Goal: Information Seeking & Learning: Learn about a topic

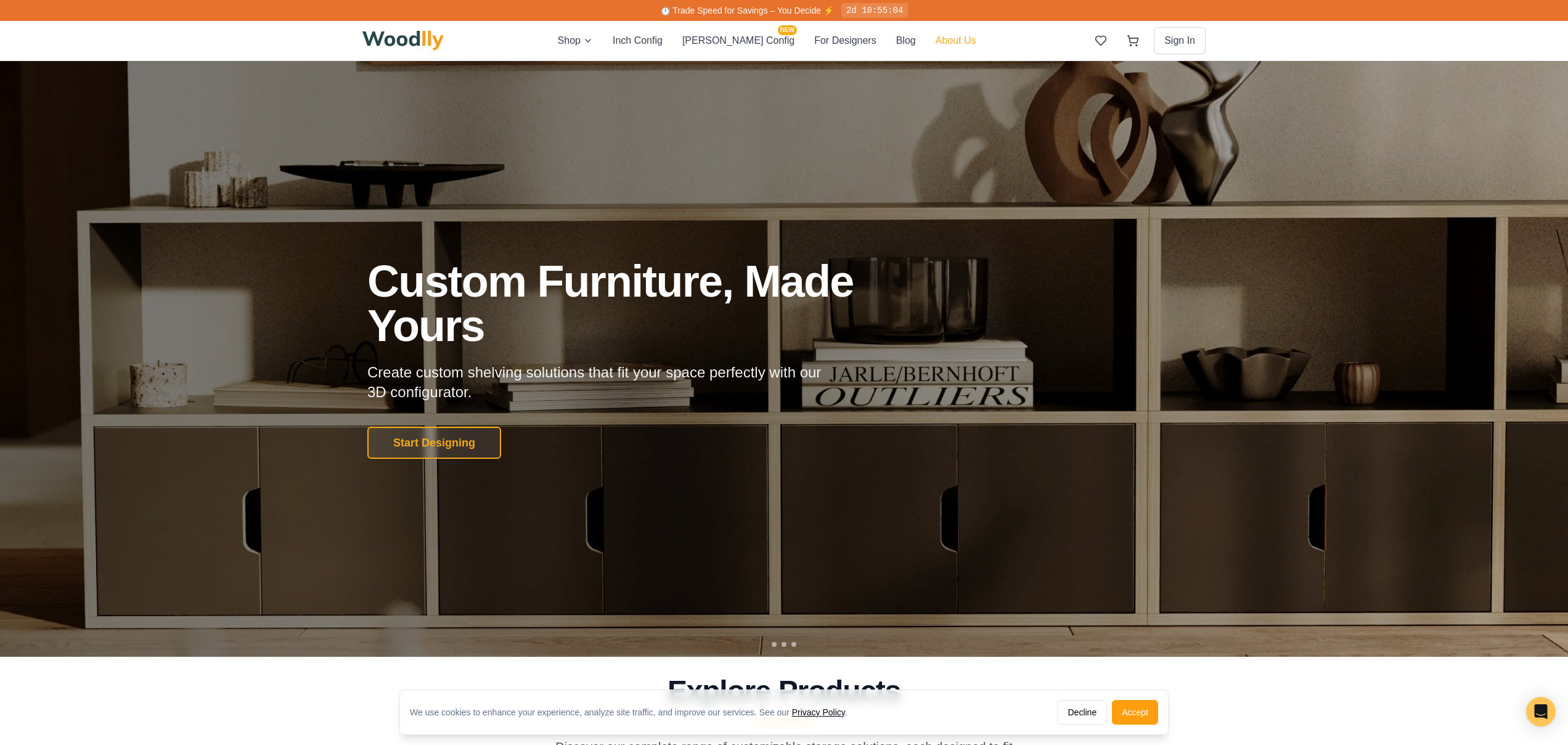
click at [937, 40] on button "About Us" at bounding box center [956, 40] width 41 height 16
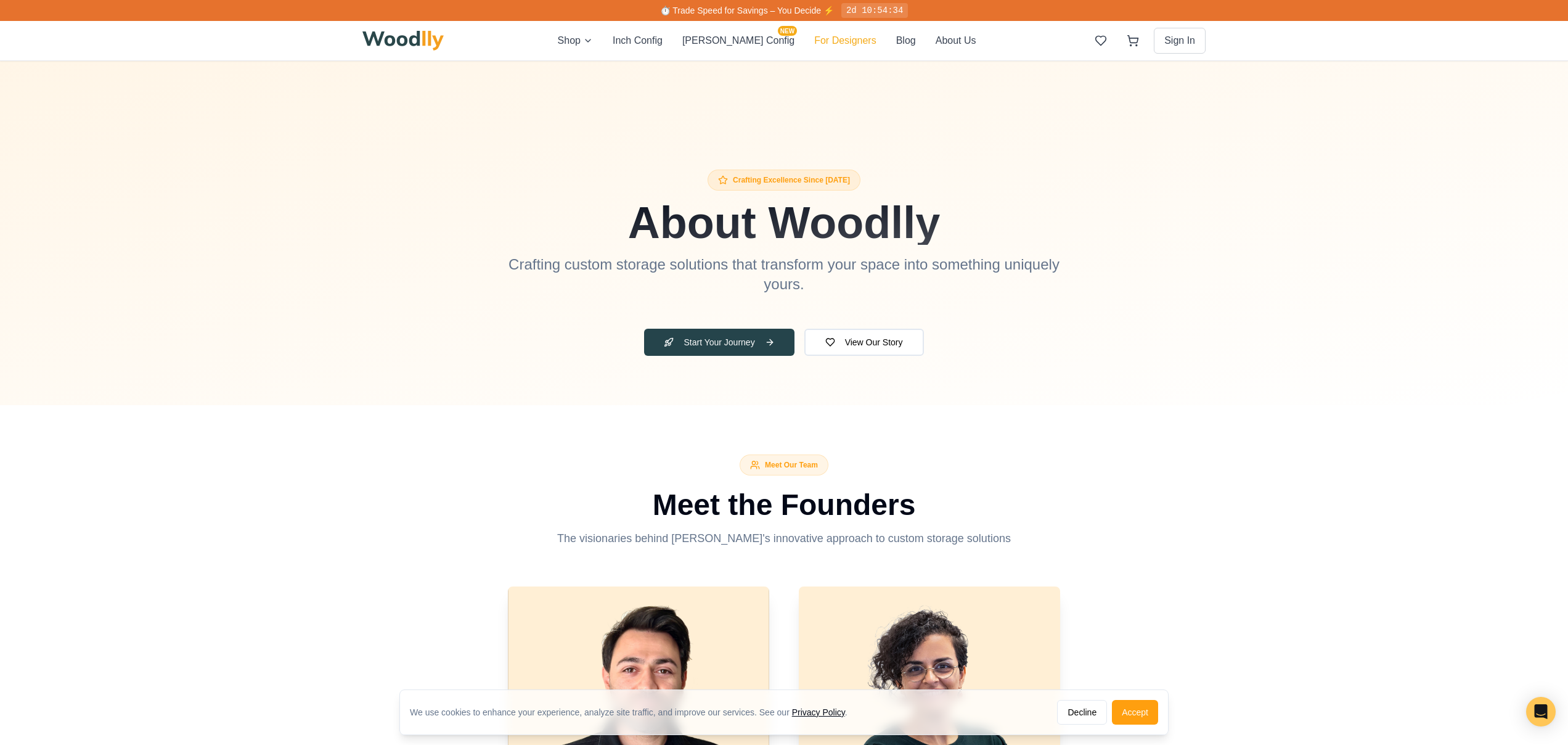
click at [825, 43] on button "For Designers" at bounding box center [845, 41] width 61 height 15
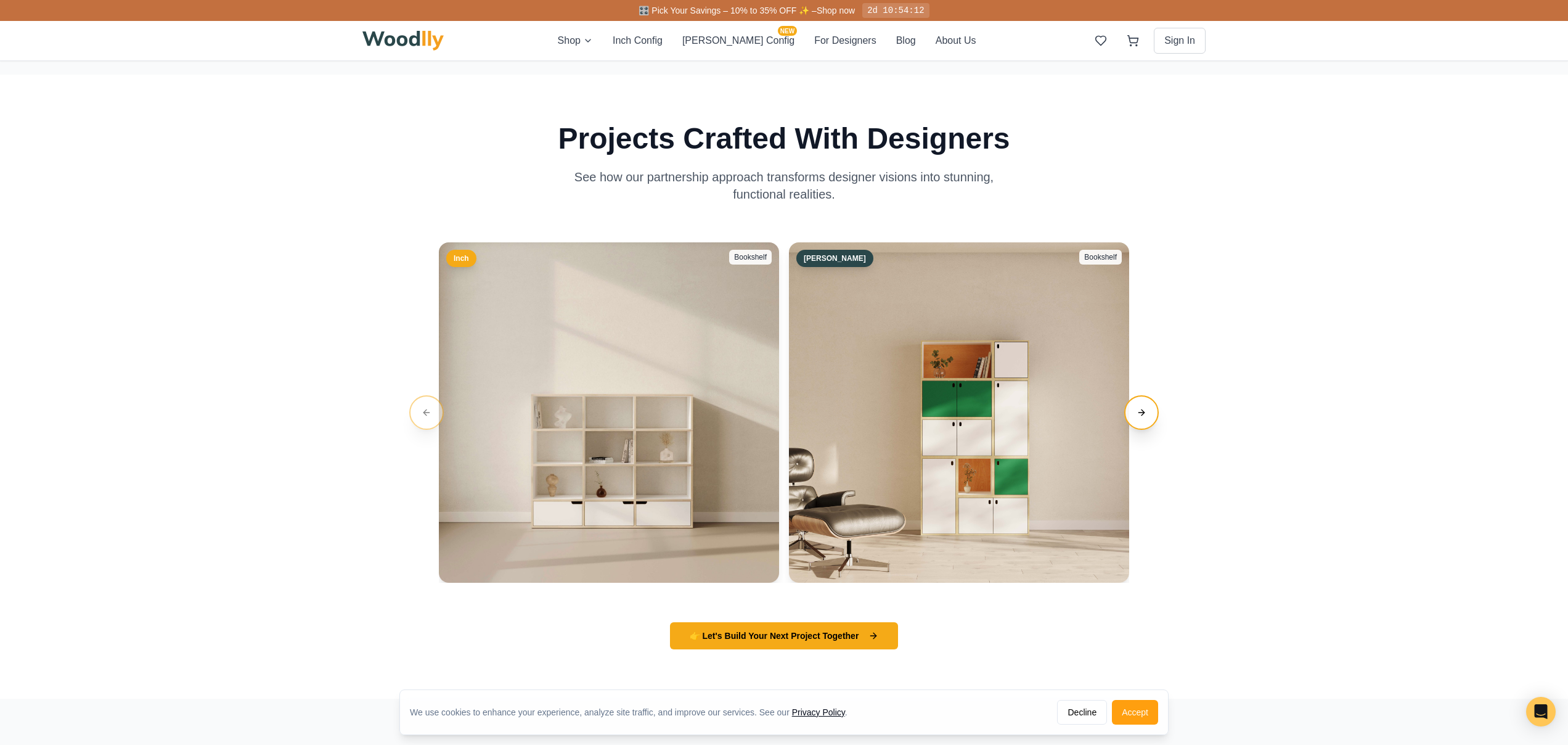
scroll to position [2142, 0]
click at [1138, 412] on button "Next slide" at bounding box center [1141, 412] width 35 height 35
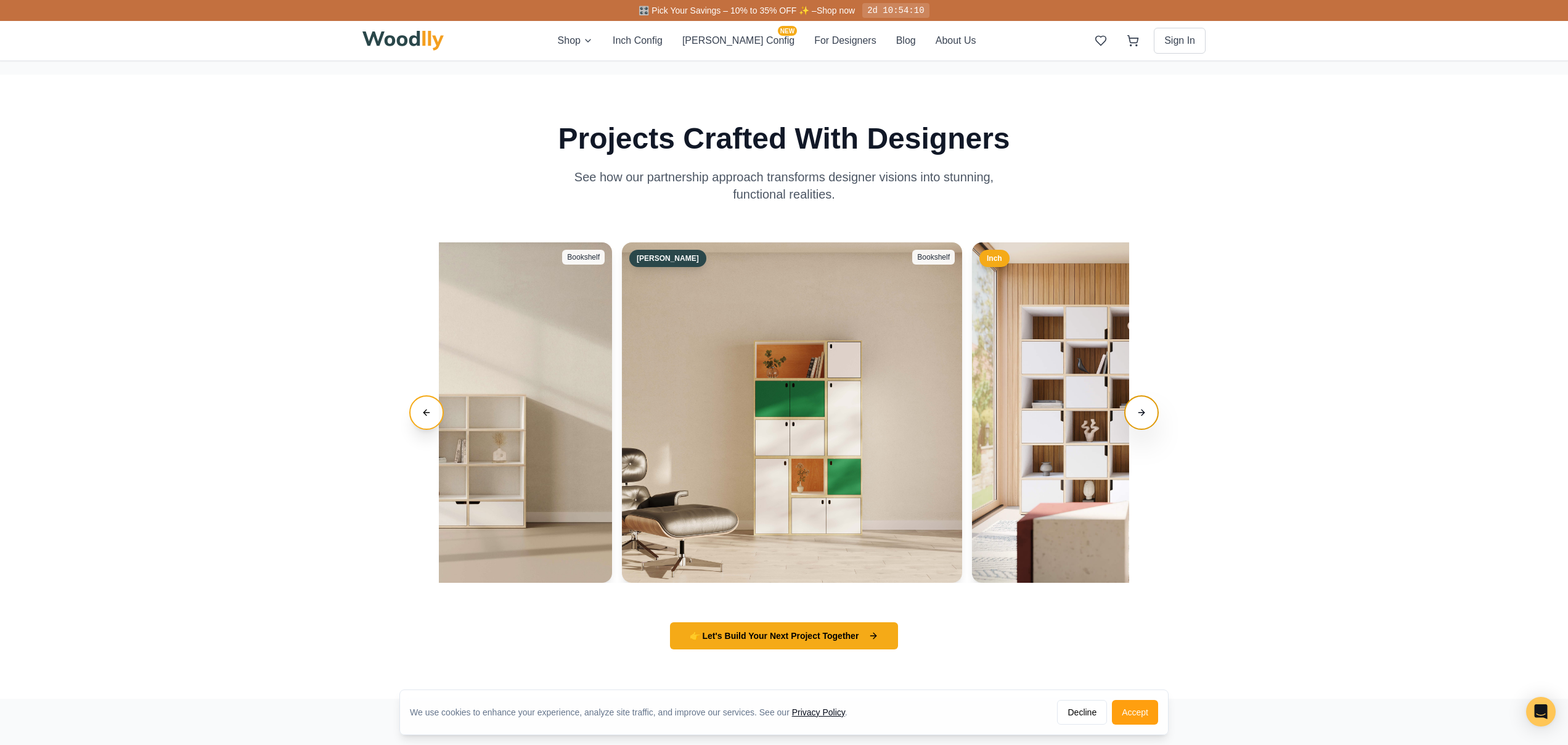
click at [1143, 413] on button "Next slide" at bounding box center [1141, 412] width 35 height 35
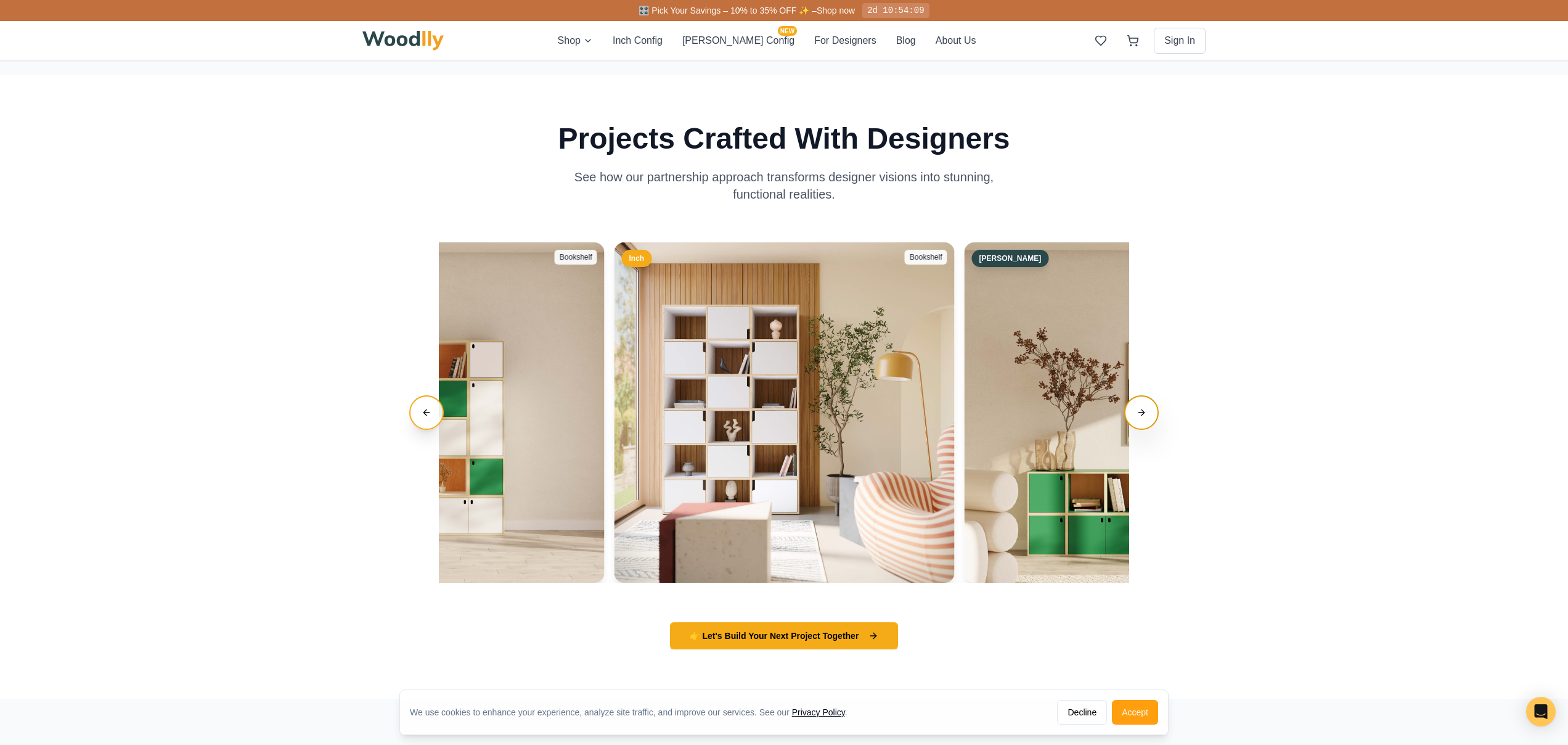
click at [1143, 413] on button "Next slide" at bounding box center [1141, 412] width 35 height 35
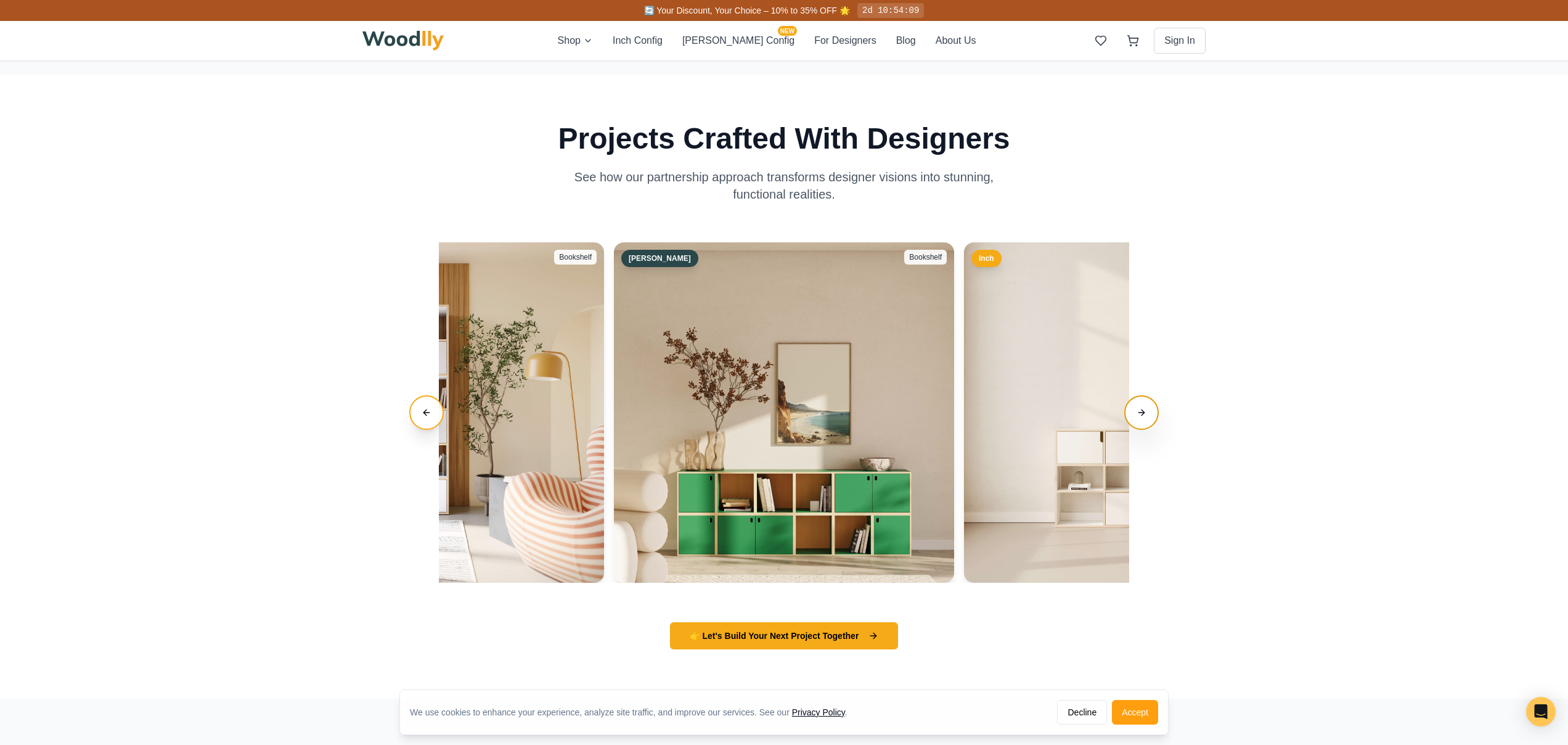
click at [1143, 413] on button "Next slide" at bounding box center [1141, 412] width 35 height 35
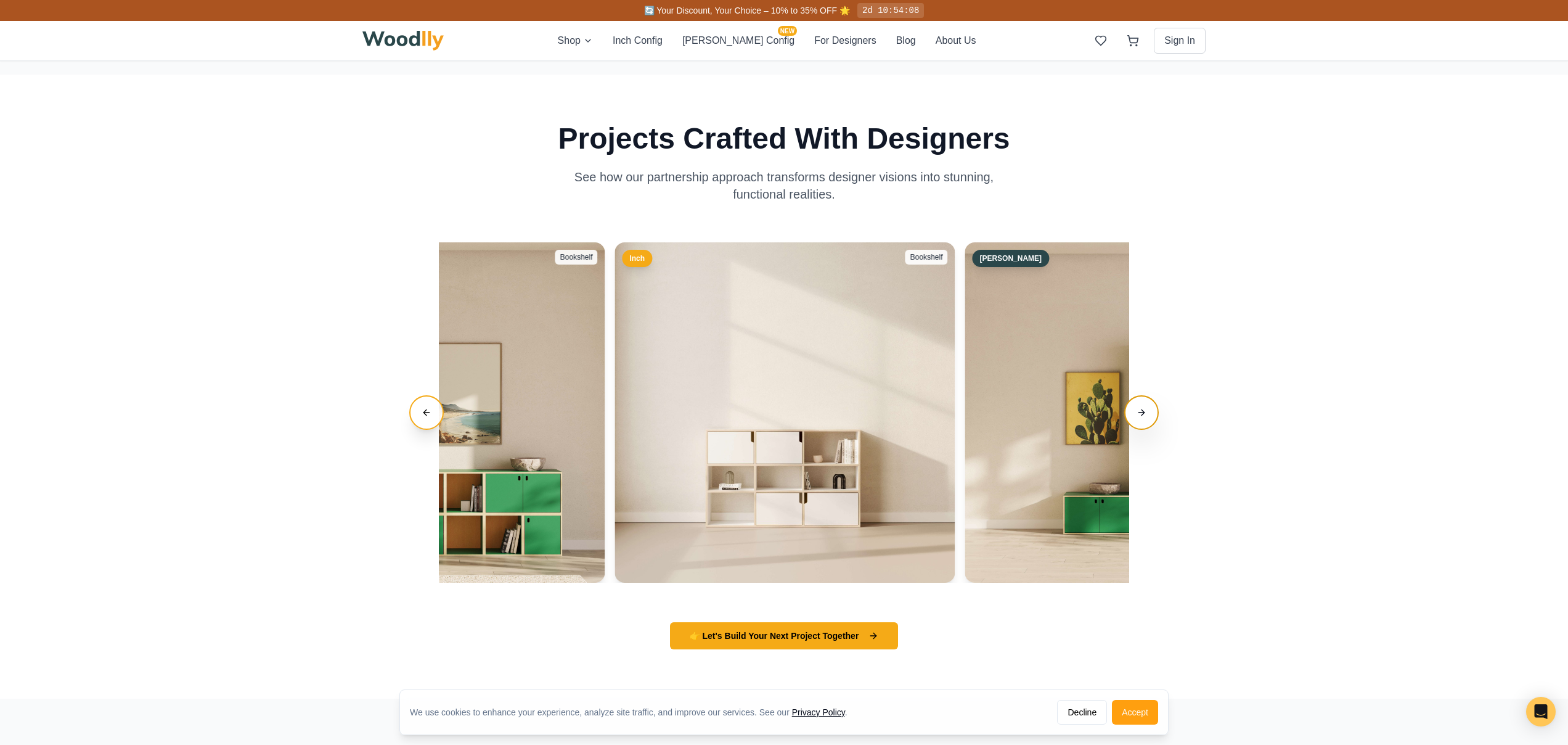
click at [1143, 413] on button "Next slide" at bounding box center [1141, 412] width 35 height 35
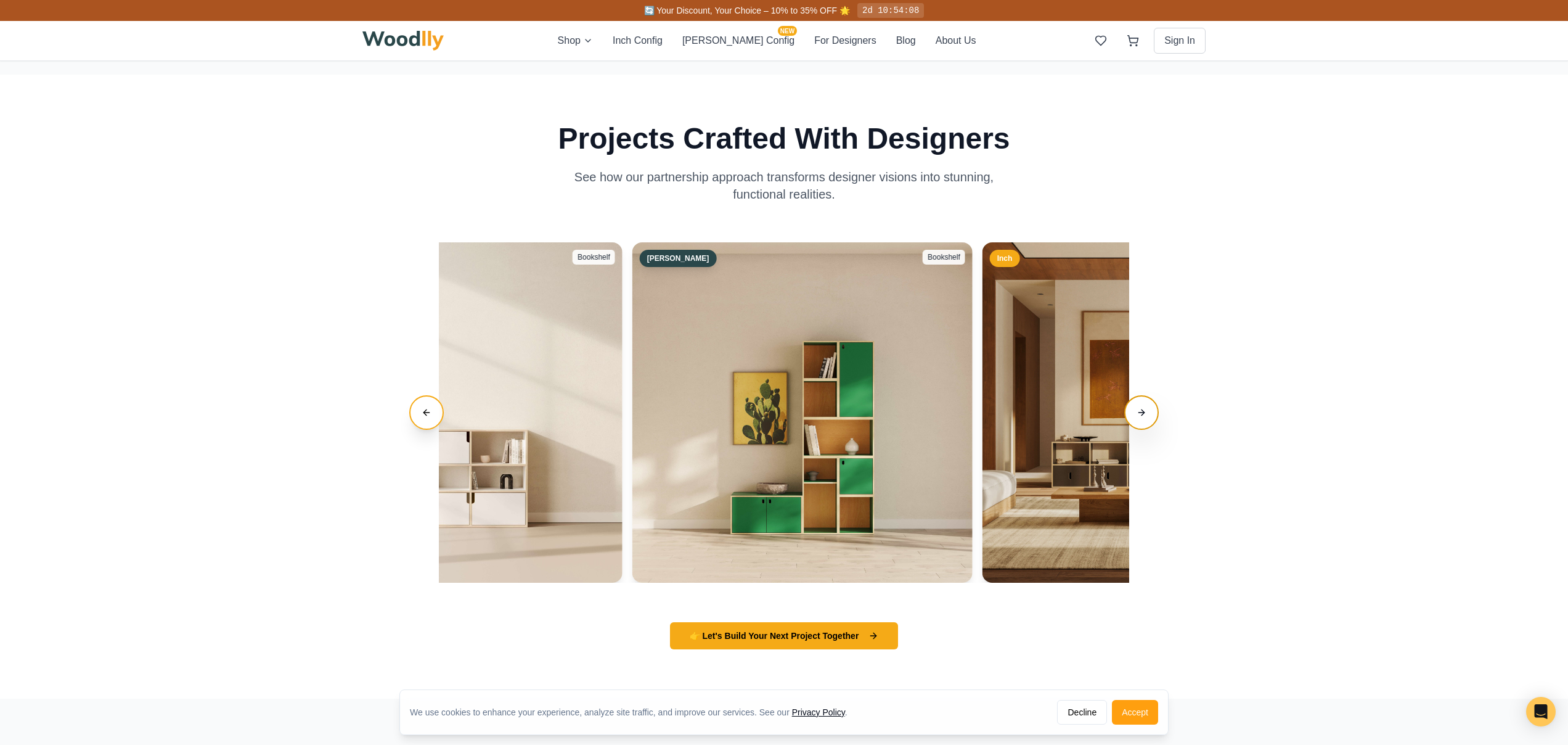
click at [1143, 413] on button "Next slide" at bounding box center [1141, 412] width 35 height 35
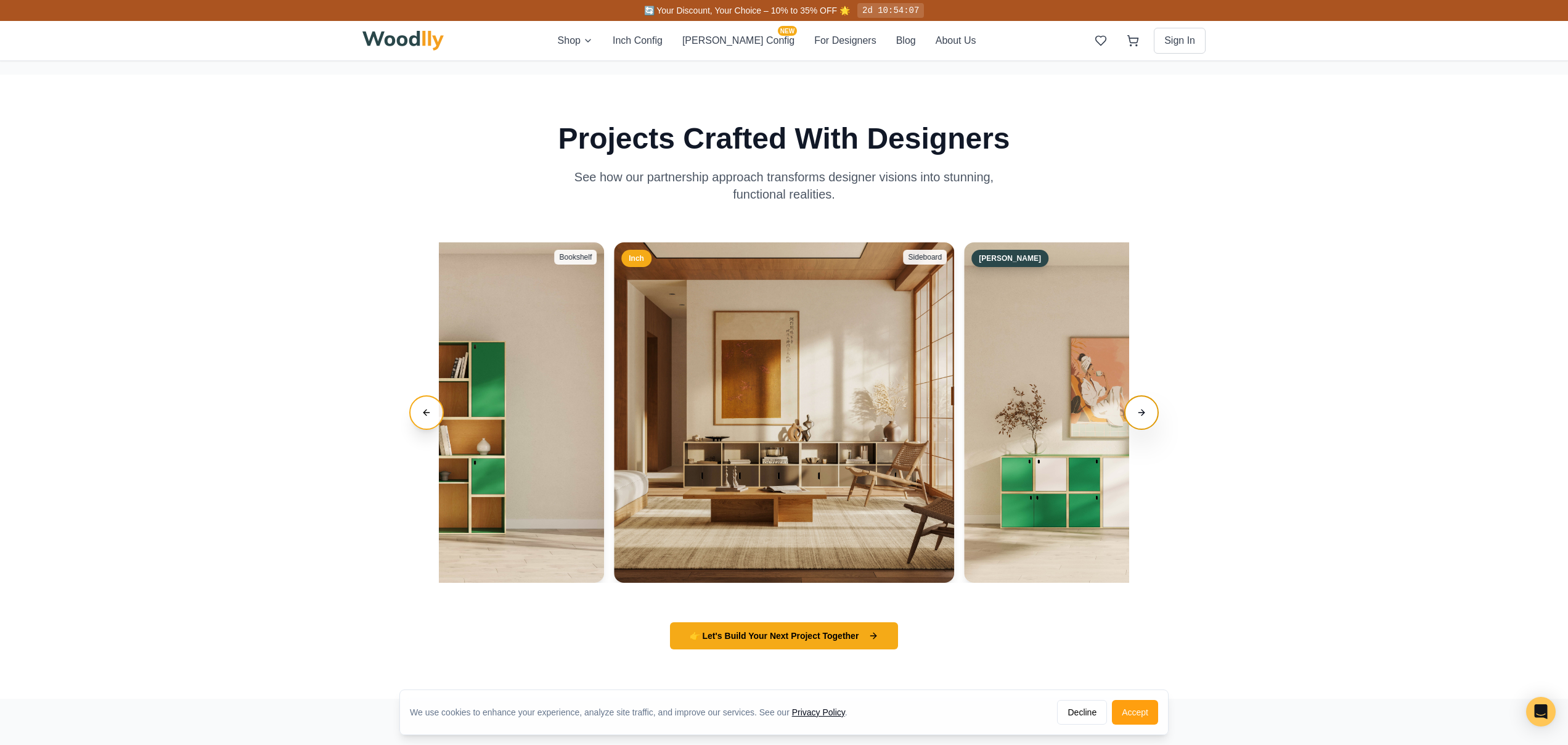
click at [1143, 413] on button "Next slide" at bounding box center [1141, 412] width 35 height 35
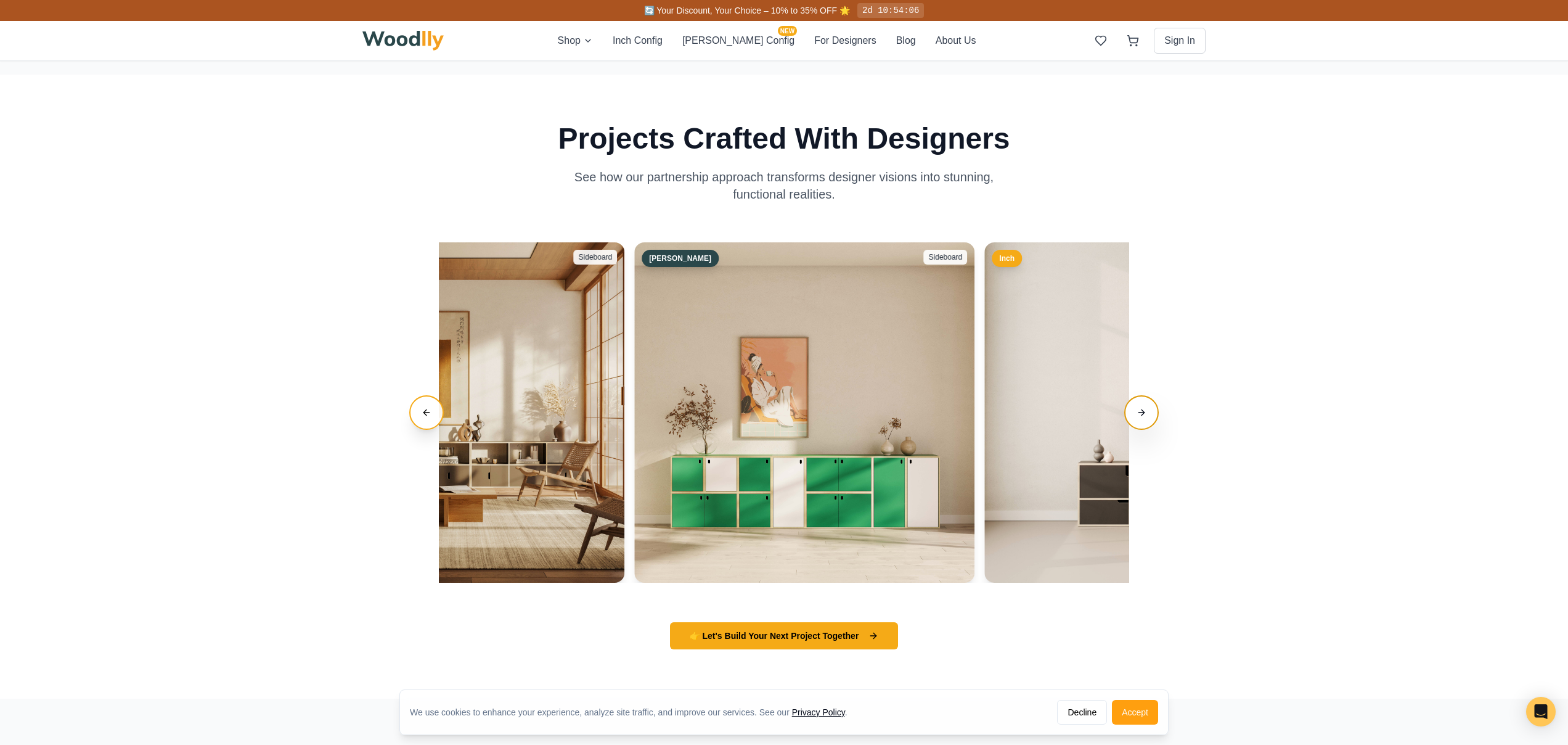
click at [1143, 413] on button "Next slide" at bounding box center [1141, 412] width 35 height 35
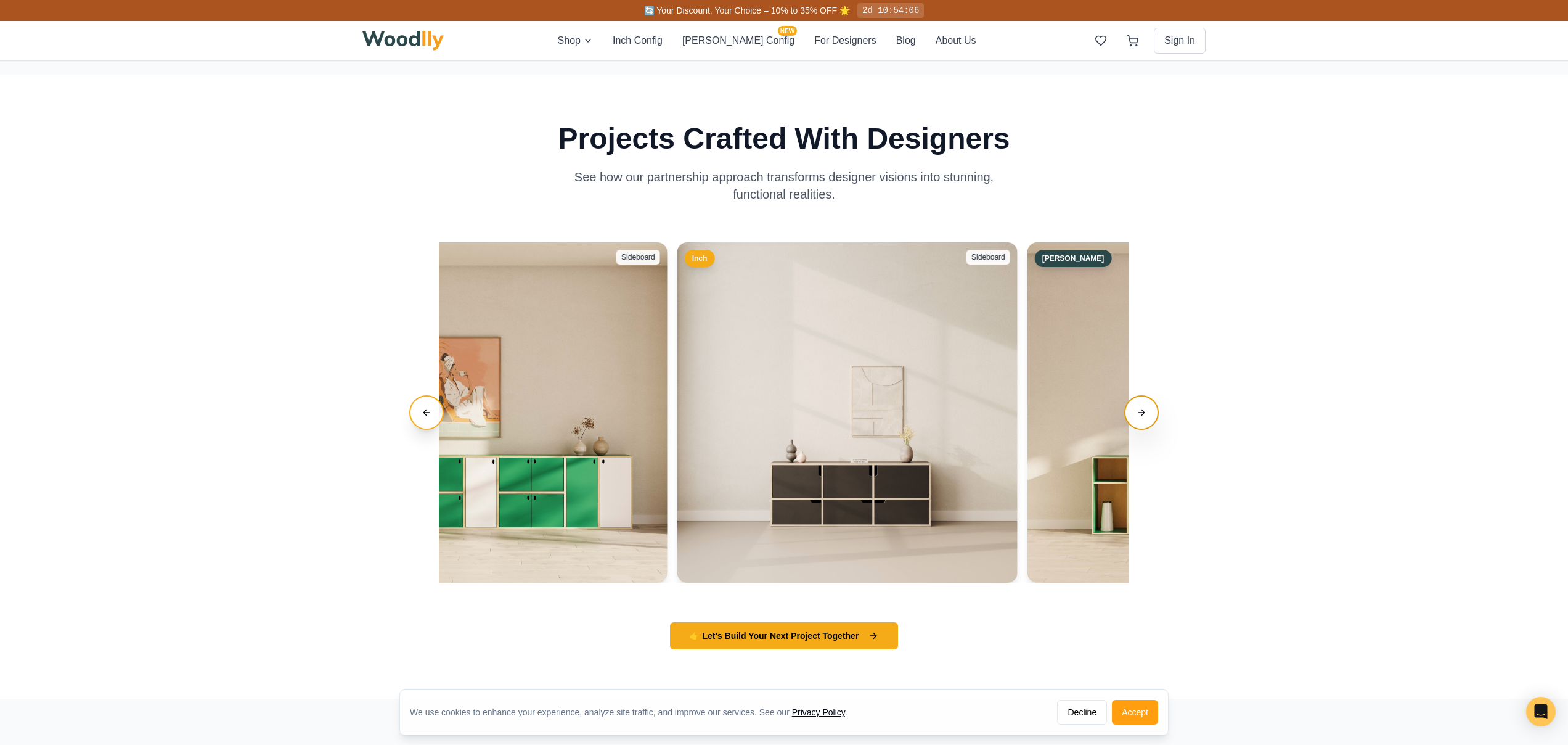
click at [1143, 413] on button "Next slide" at bounding box center [1141, 412] width 35 height 35
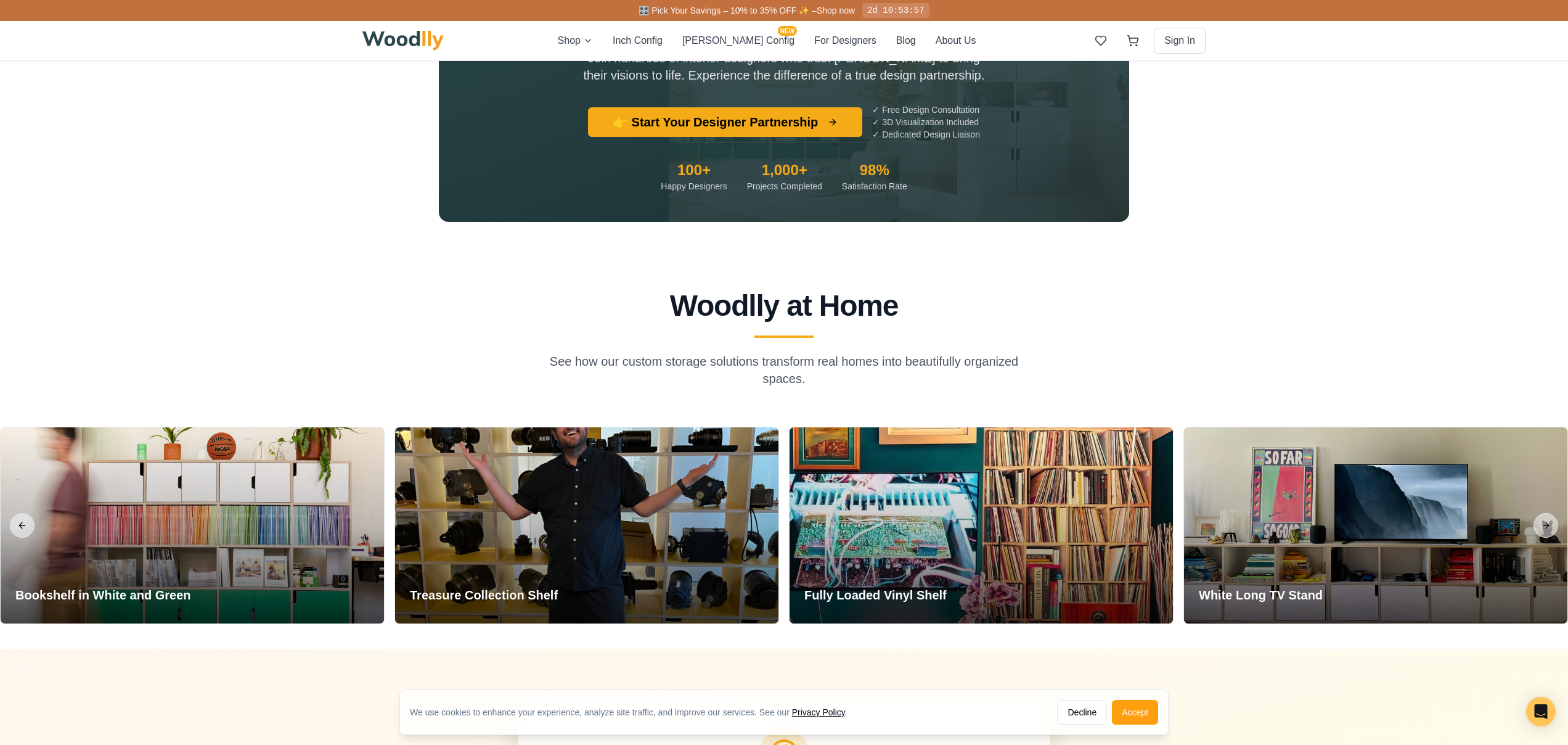
scroll to position [3973, 0]
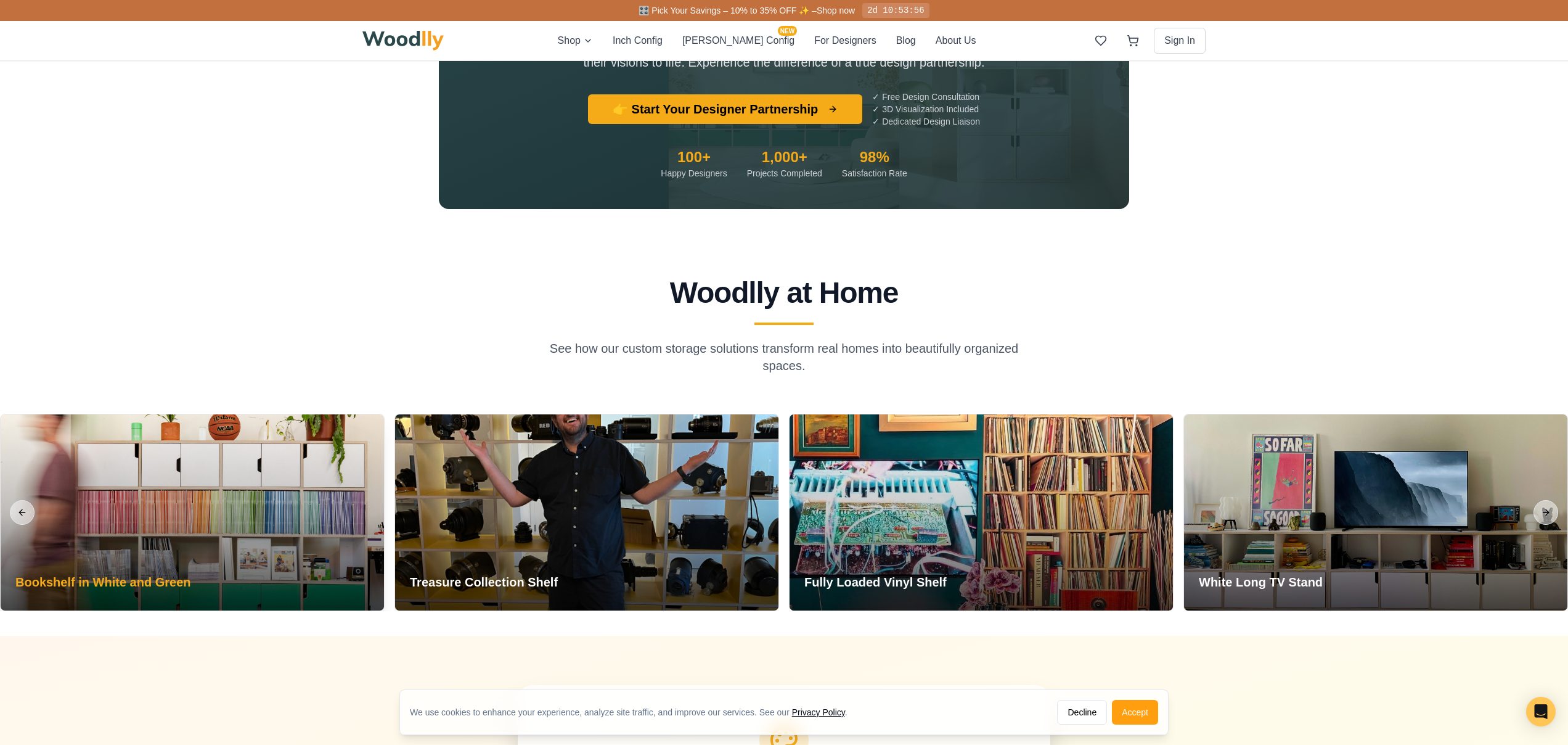
click at [243, 493] on div at bounding box center [192, 512] width 383 height 196
click at [198, 491] on div at bounding box center [192, 512] width 383 height 196
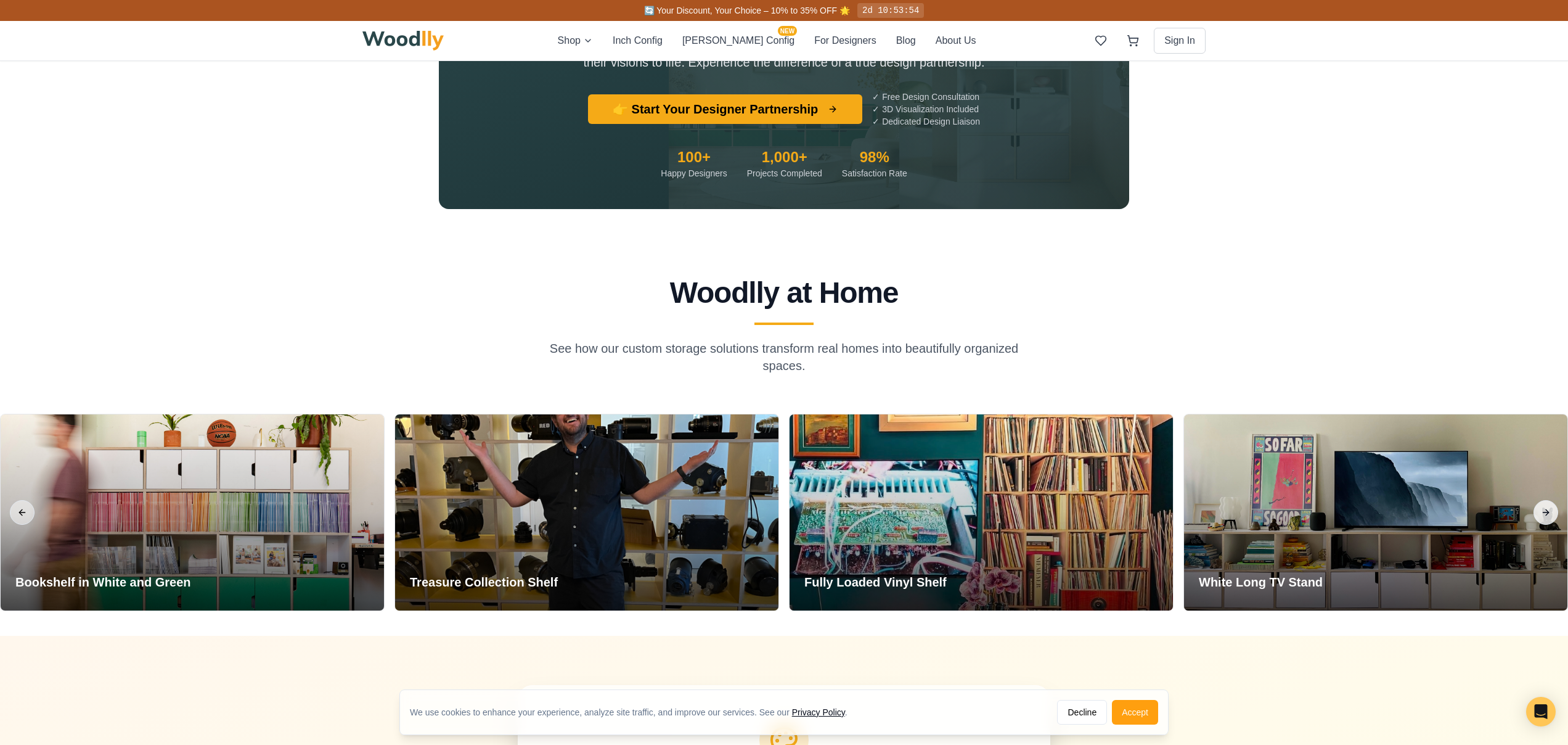
click at [1554, 500] on button "Next slide" at bounding box center [1545, 513] width 25 height 25
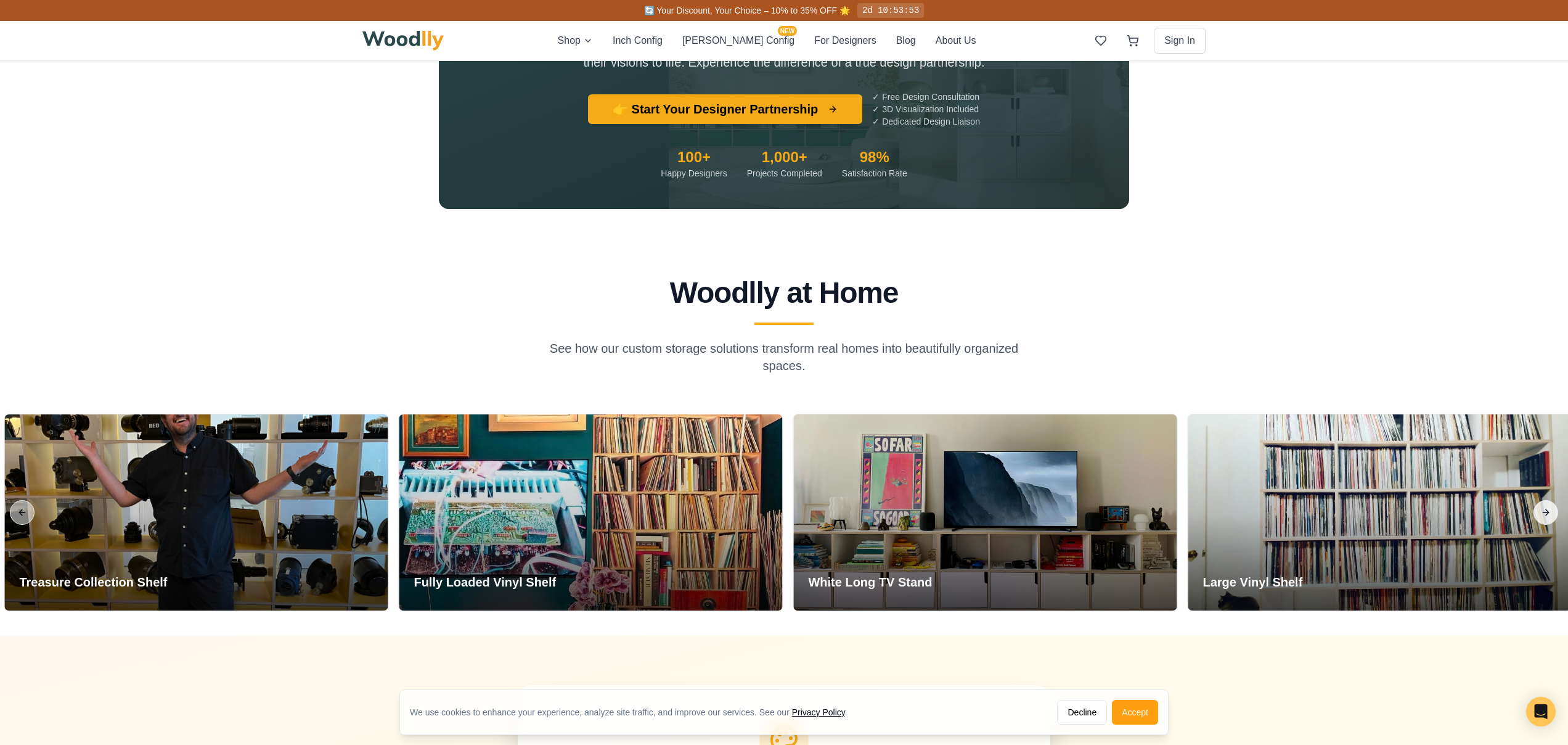
click at [1551, 500] on button "Next slide" at bounding box center [1545, 513] width 25 height 25
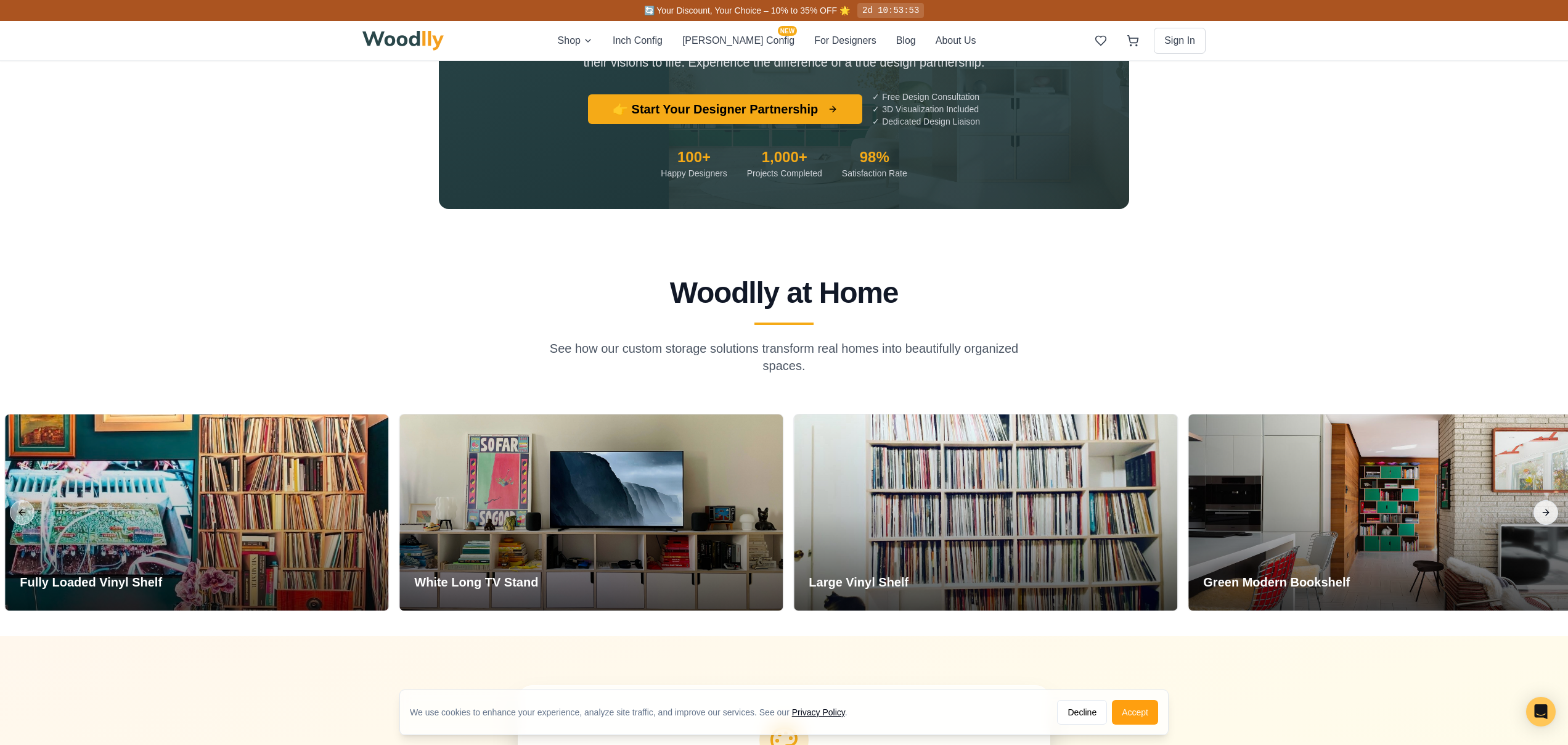
click at [1551, 500] on button "Next slide" at bounding box center [1545, 513] width 25 height 25
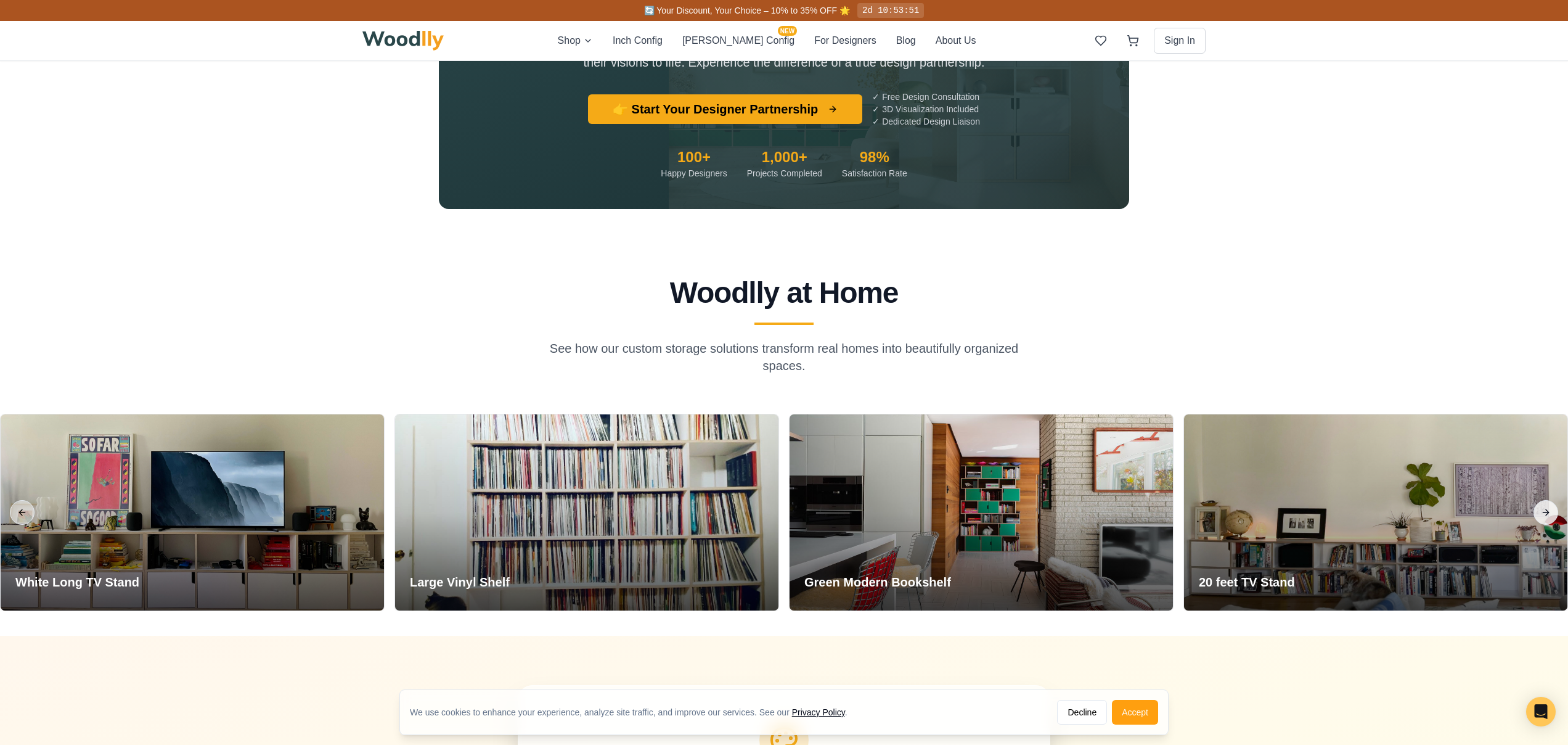
click at [1551, 500] on button "Next slide" at bounding box center [1545, 513] width 25 height 25
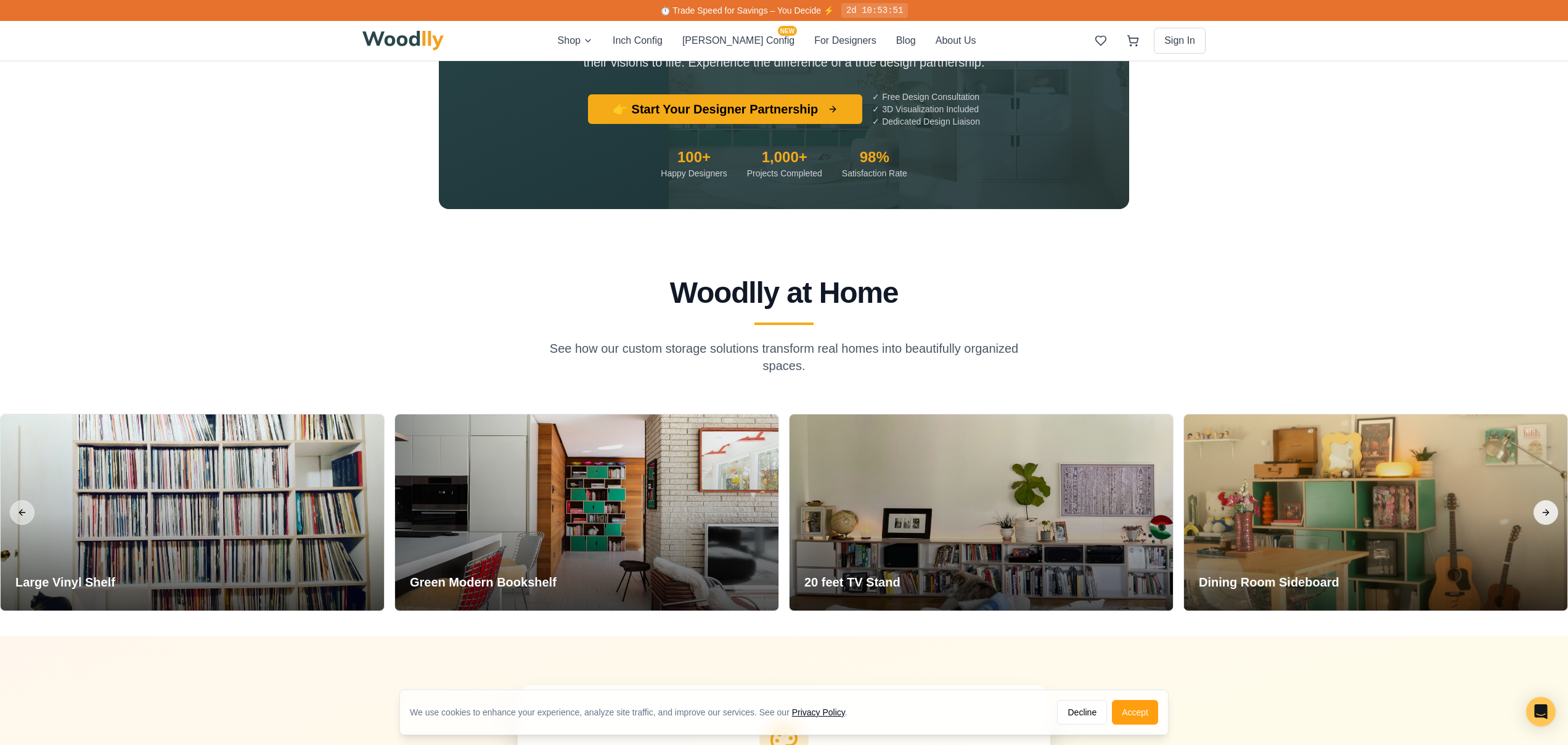
click at [1551, 500] on button "Next slide" at bounding box center [1545, 513] width 25 height 25
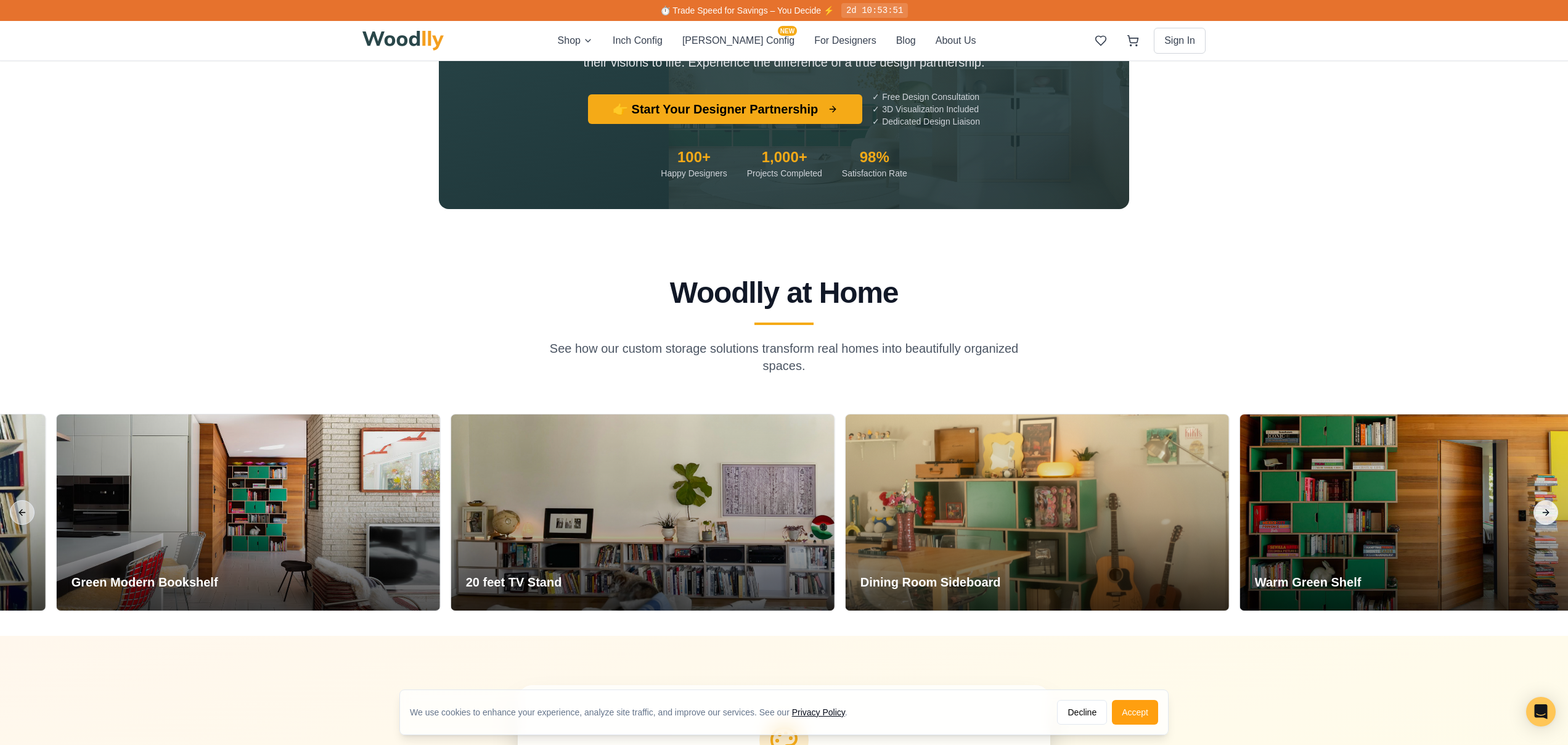
click at [1551, 500] on button "Next slide" at bounding box center [1545, 513] width 25 height 25
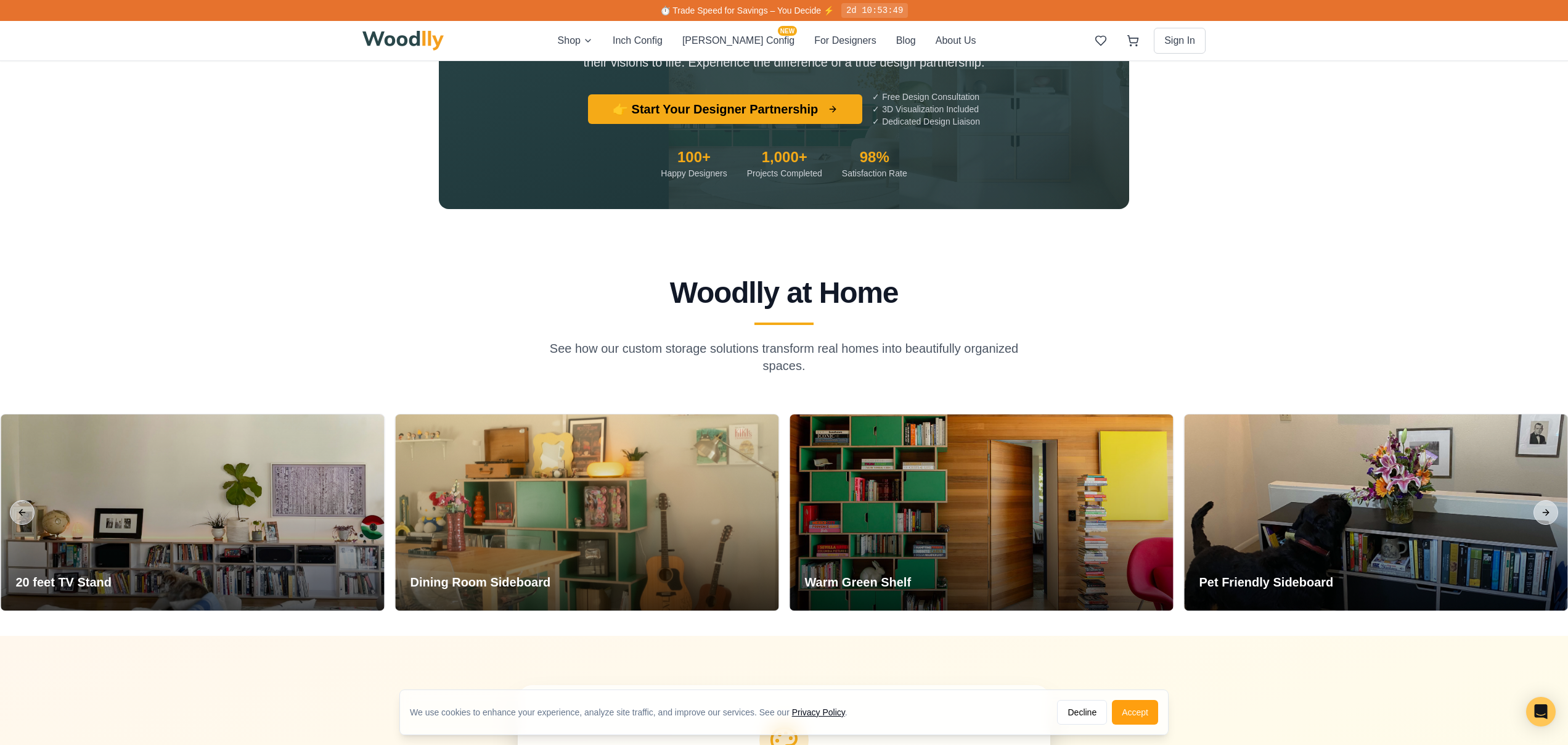
click at [1302, 308] on section "Woodlly at Home See how our custom storage solutions transform real homes into …" at bounding box center [784, 447] width 1568 height 377
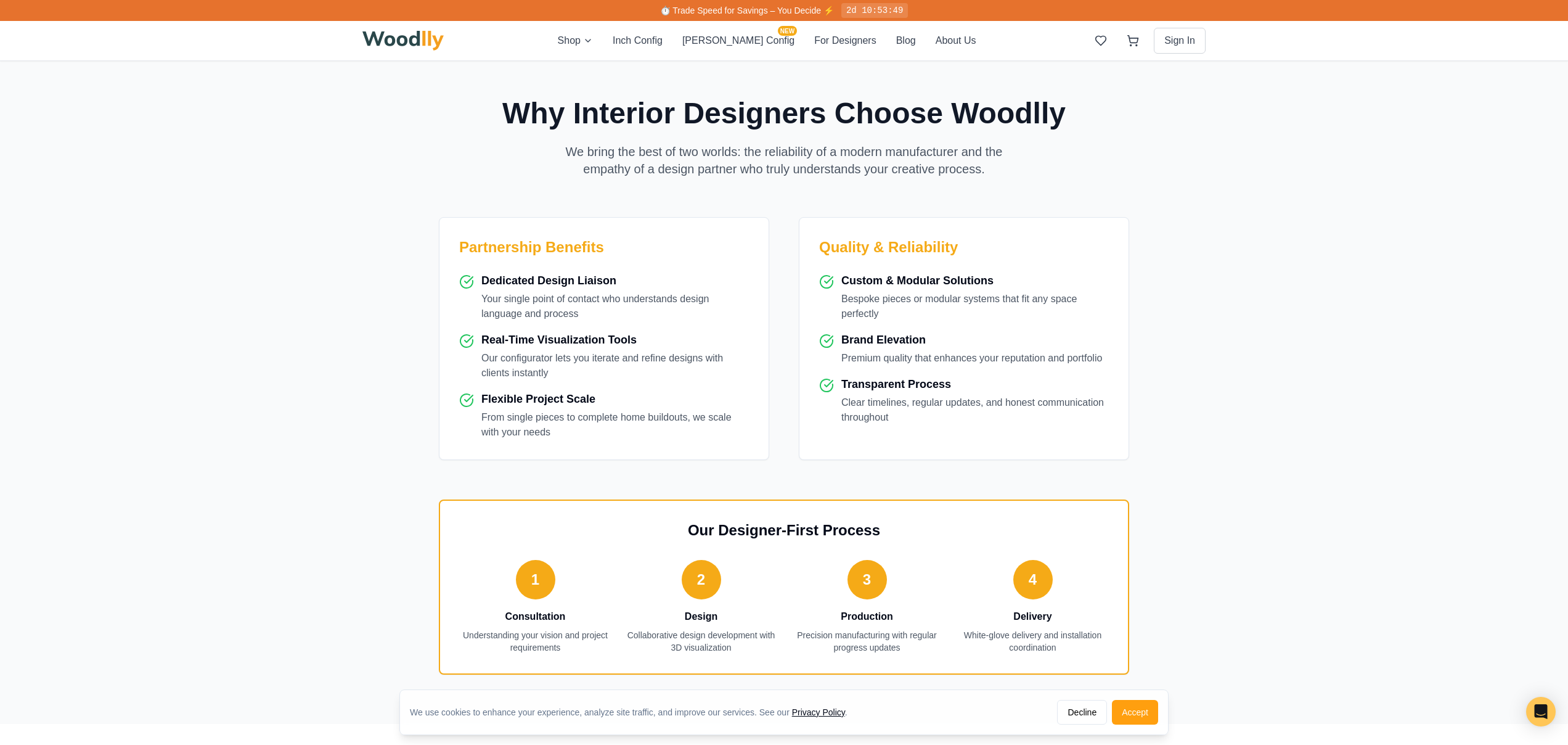
scroll to position [0, 0]
